Goal: Understand process/instructions: Learn how to perform a task or action

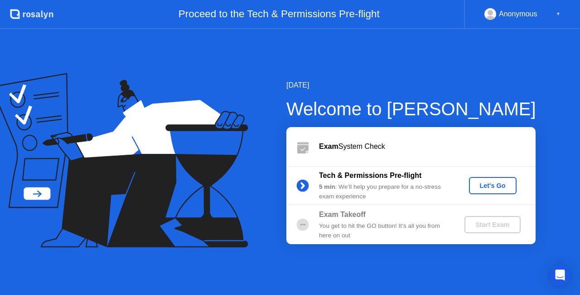
click at [445, 109] on div "Welcome to [PERSON_NAME]" at bounding box center [411, 108] width 250 height 27
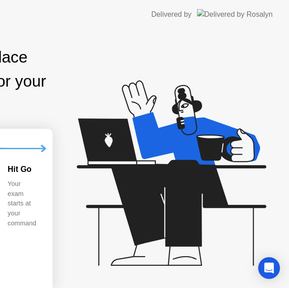
click at [273, 92] on icon at bounding box center [170, 177] width 234 height 232
drag, startPoint x: 194, startPoint y: 22, endPoint x: 189, endPoint y: -10, distance: 32.1
click at [189, 0] on html "Delivered by Exam Pre-flight: 5 min Find a quiet place and prepare for your exa…" at bounding box center [144, 144] width 289 height 288
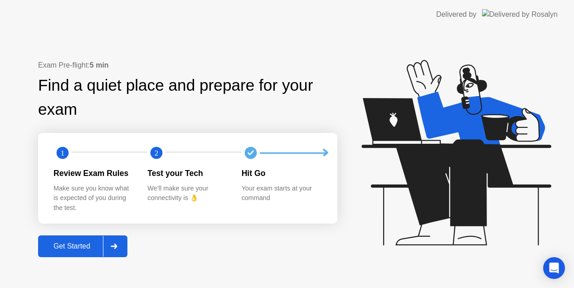
click at [84, 248] on div "Get Started" at bounding box center [72, 246] width 62 height 8
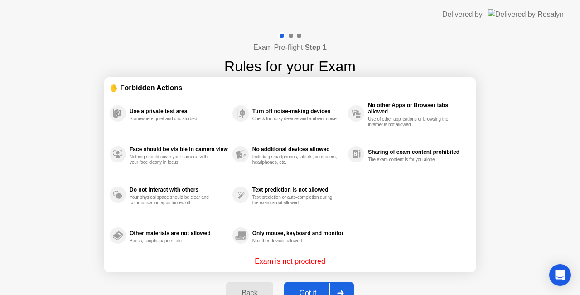
click at [335, 289] on div at bounding box center [341, 292] width 22 height 21
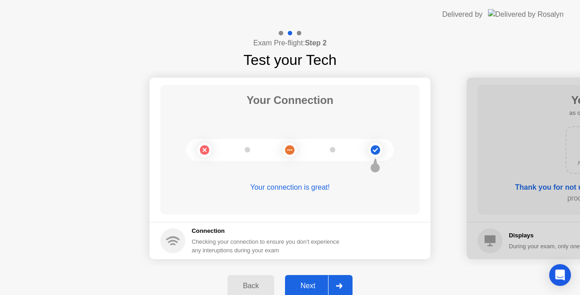
click at [323, 282] on div "Next" at bounding box center [308, 285] width 40 height 8
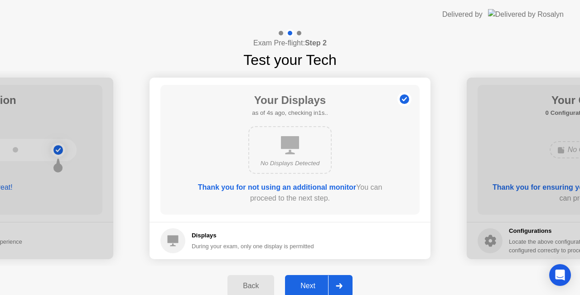
click at [309, 281] on div "Next" at bounding box center [308, 285] width 40 height 8
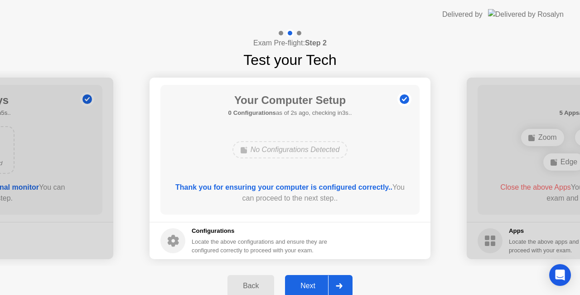
click at [318, 289] on div "Next" at bounding box center [308, 285] width 40 height 8
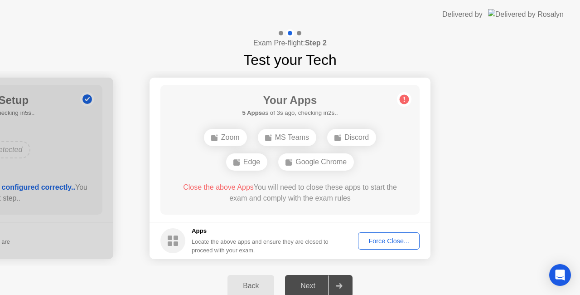
click at [243, 161] on div "Edge" at bounding box center [246, 161] width 41 height 17
click at [330, 218] on main "Your Apps 5 Apps as of 2s ago, checking in3s.. Zoom MS Teams Discord Edge Googl…" at bounding box center [290, 150] width 281 height 144
